Goal: Navigation & Orientation: Find specific page/section

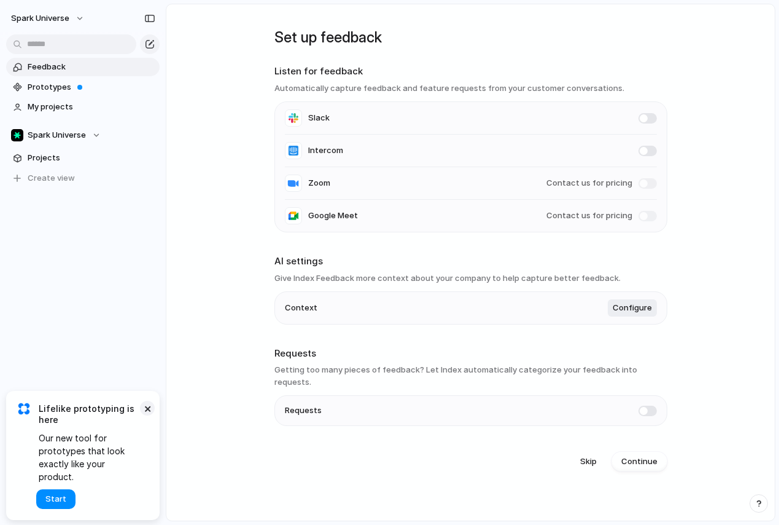
click at [151, 415] on button "×" at bounding box center [147, 407] width 15 height 15
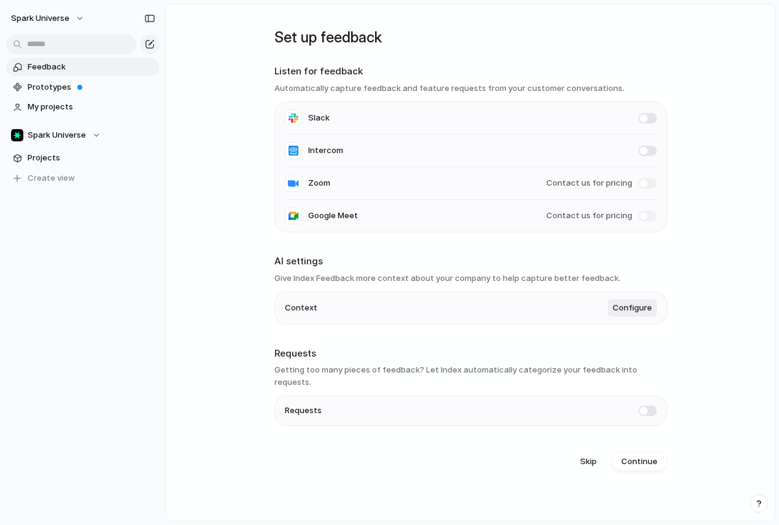
click at [263, 232] on main "Set up feedback Listen for feedback Automatically capture feedback and feature …" at bounding box center [471, 262] width 610 height 517
click at [69, 159] on span "Projects" at bounding box center [92, 158] width 128 height 12
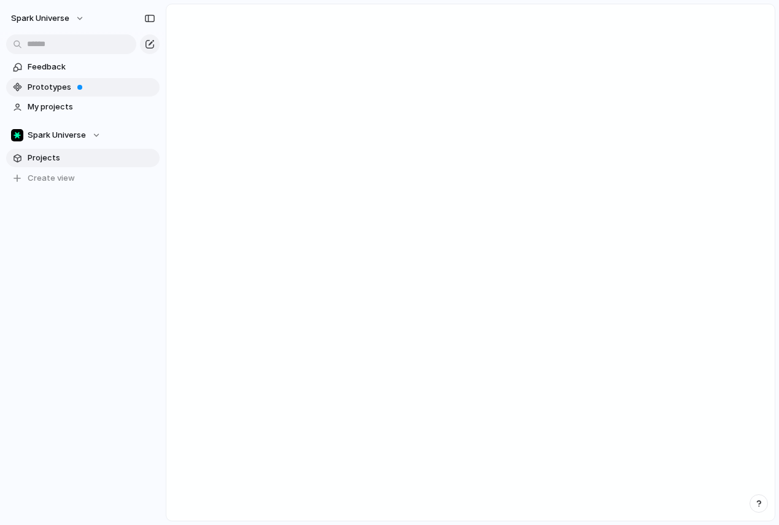
click at [48, 92] on span "Prototypes" at bounding box center [92, 87] width 128 height 12
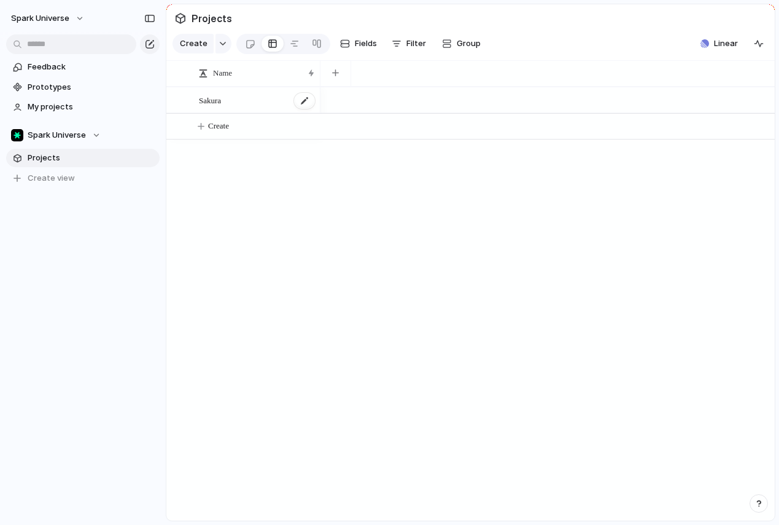
click at [292, 110] on div "Sakura" at bounding box center [257, 100] width 117 height 25
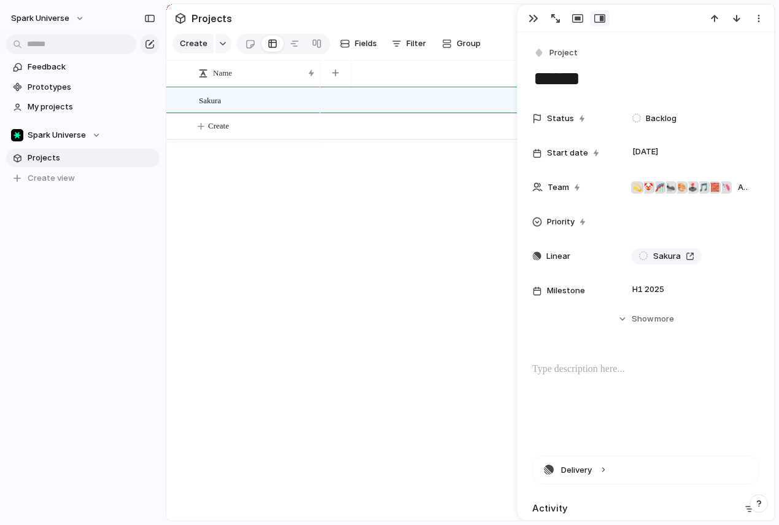
click at [393, 272] on div at bounding box center [548, 304] width 455 height 434
